Goal: Transaction & Acquisition: Purchase product/service

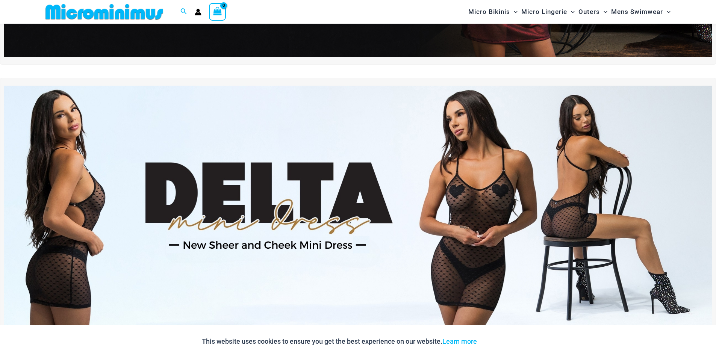
scroll to position [295, 0]
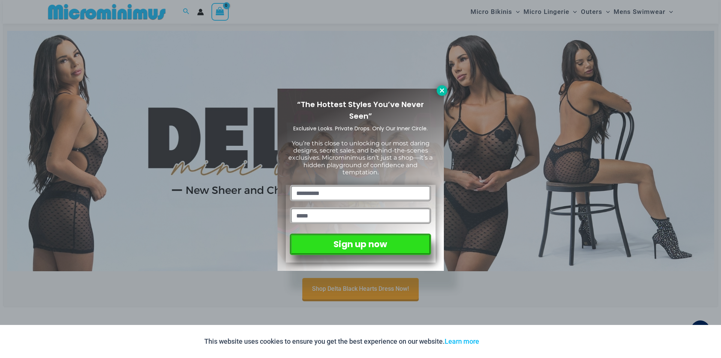
click at [443, 90] on icon at bounding box center [442, 90] width 4 height 4
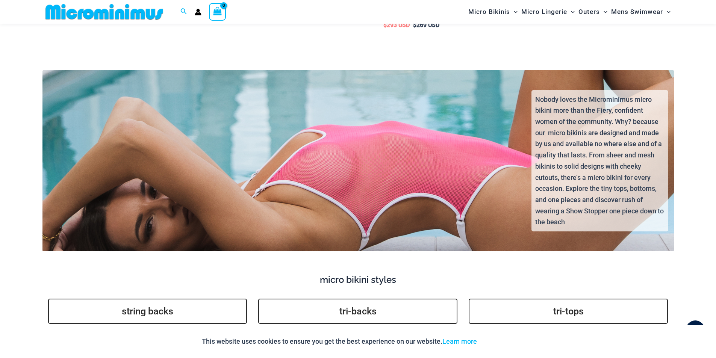
scroll to position [1647, 0]
click at [356, 172] on div "Nobody loves the Microminimus micro bikini more than the Fiery, confident women…" at bounding box center [358, 167] width 644 height 168
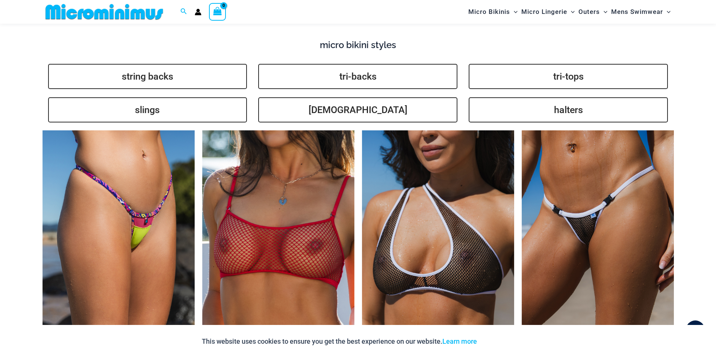
scroll to position [1910, 0]
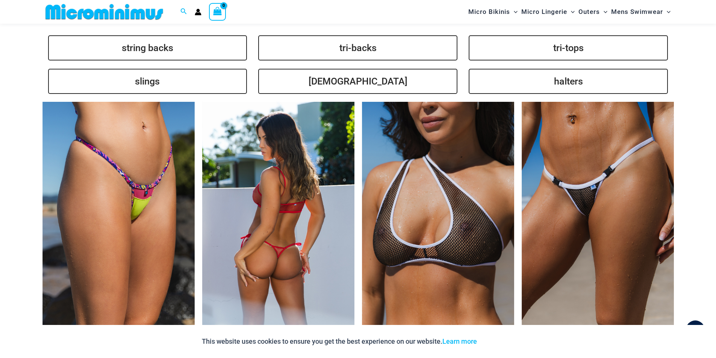
click at [305, 200] on img at bounding box center [278, 216] width 152 height 228
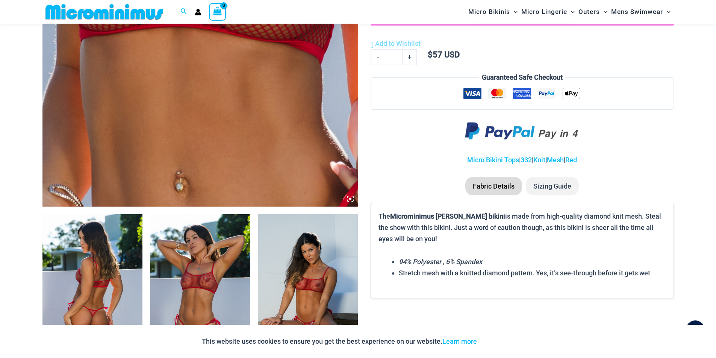
scroll to position [407, 0]
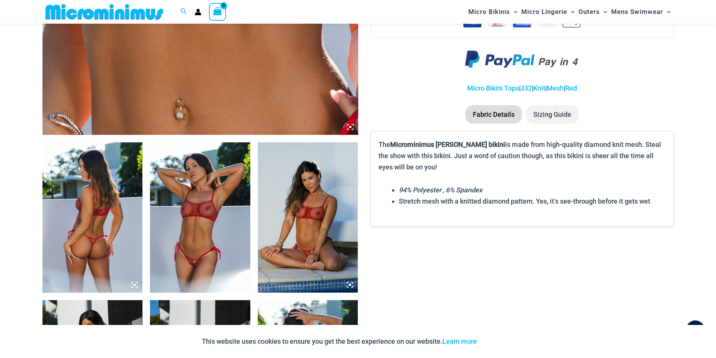
click at [101, 220] on img at bounding box center [92, 217] width 100 height 150
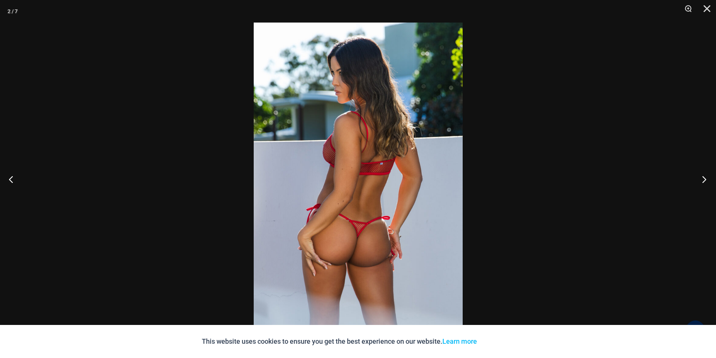
click at [705, 183] on button "Next" at bounding box center [702, 179] width 28 height 38
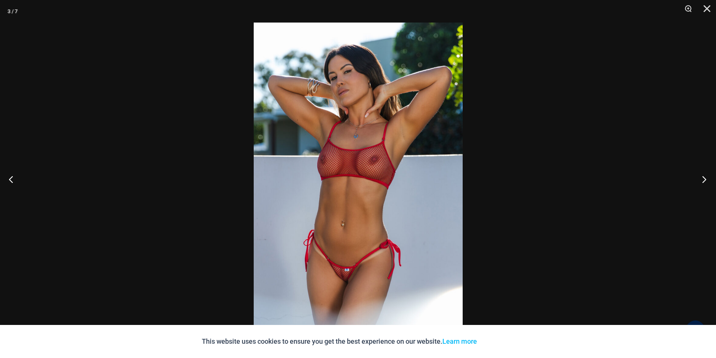
click at [705, 183] on button "Next" at bounding box center [702, 179] width 28 height 38
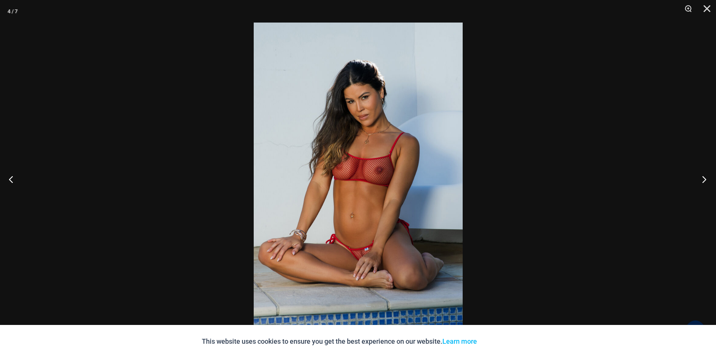
click at [705, 183] on button "Next" at bounding box center [702, 179] width 28 height 38
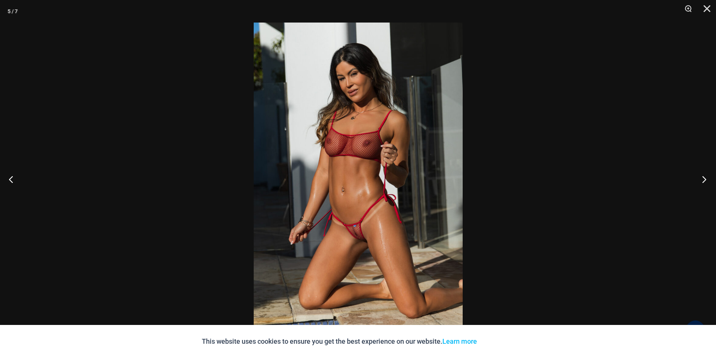
click at [705, 183] on button "Next" at bounding box center [702, 179] width 28 height 38
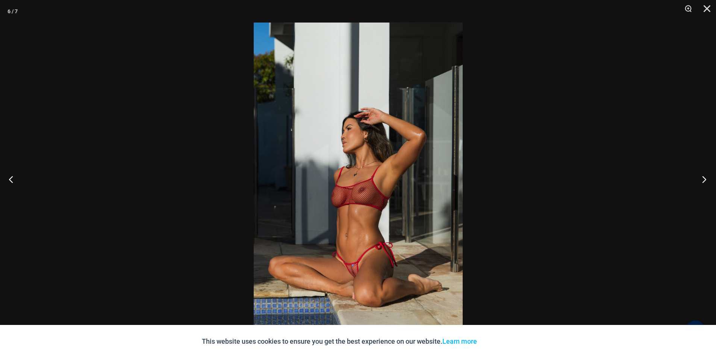
click at [706, 181] on button "Next" at bounding box center [702, 179] width 28 height 38
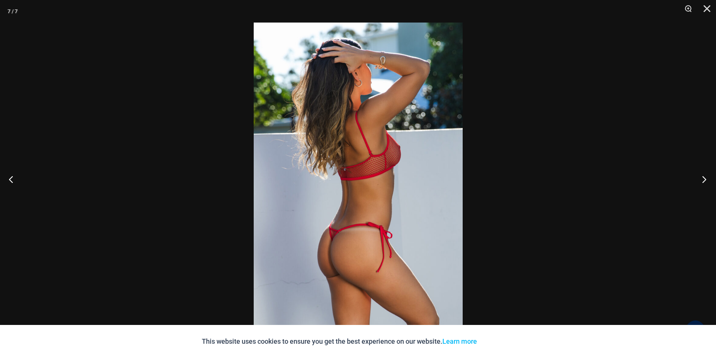
click at [706, 181] on button "Next" at bounding box center [702, 179] width 28 height 38
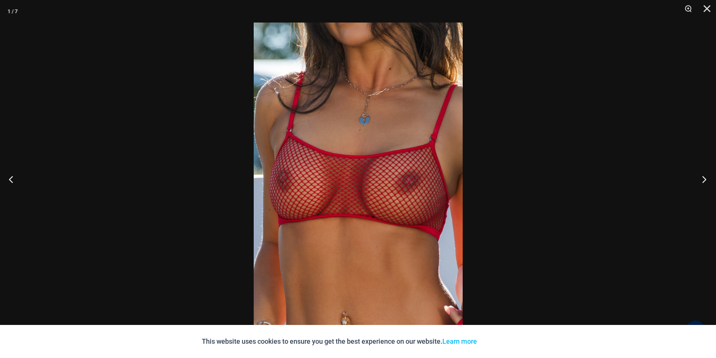
click at [704, 178] on button "Next" at bounding box center [702, 179] width 28 height 38
